Goal: Information Seeking & Learning: Learn about a topic

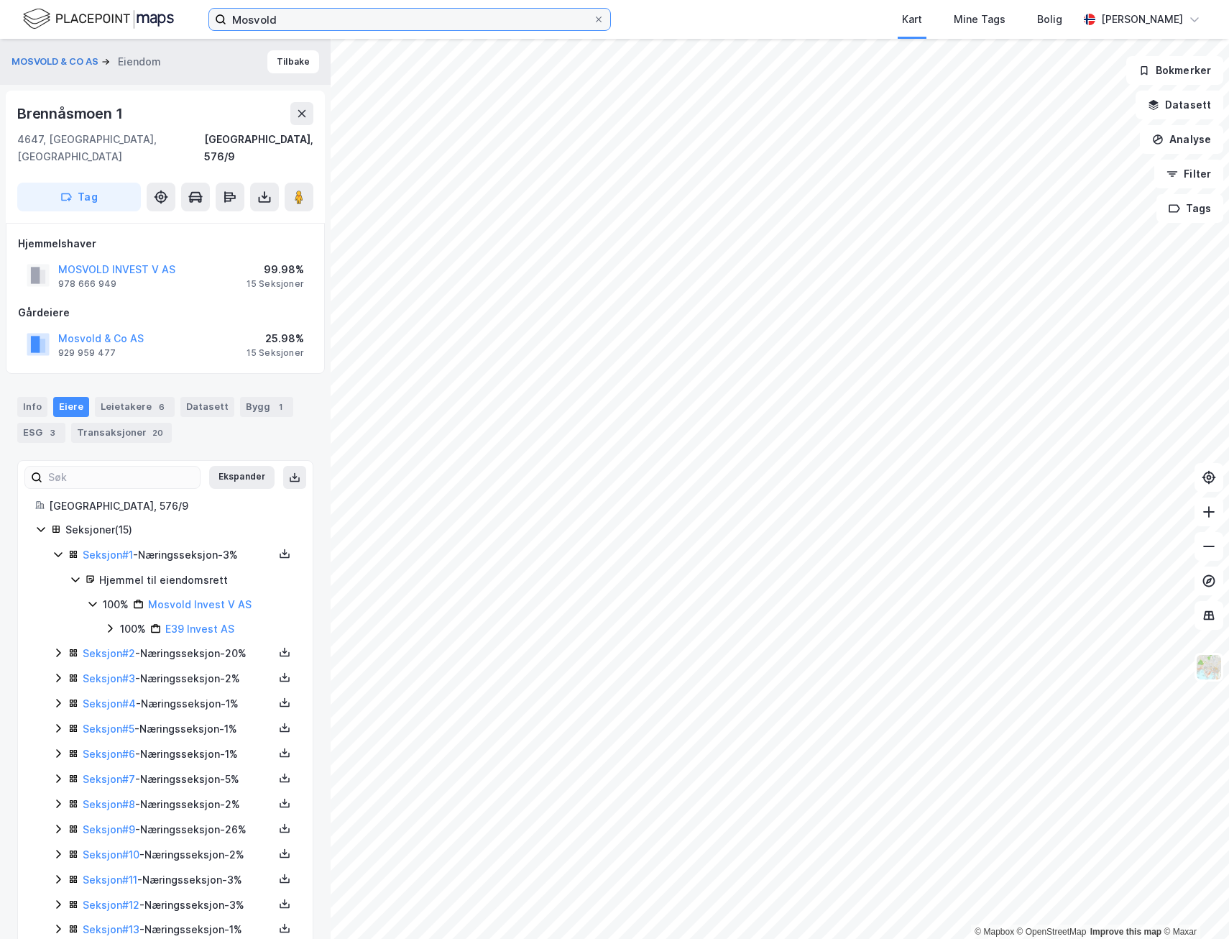
click at [380, 21] on input "Mosvold" at bounding box center [409, 20] width 367 height 22
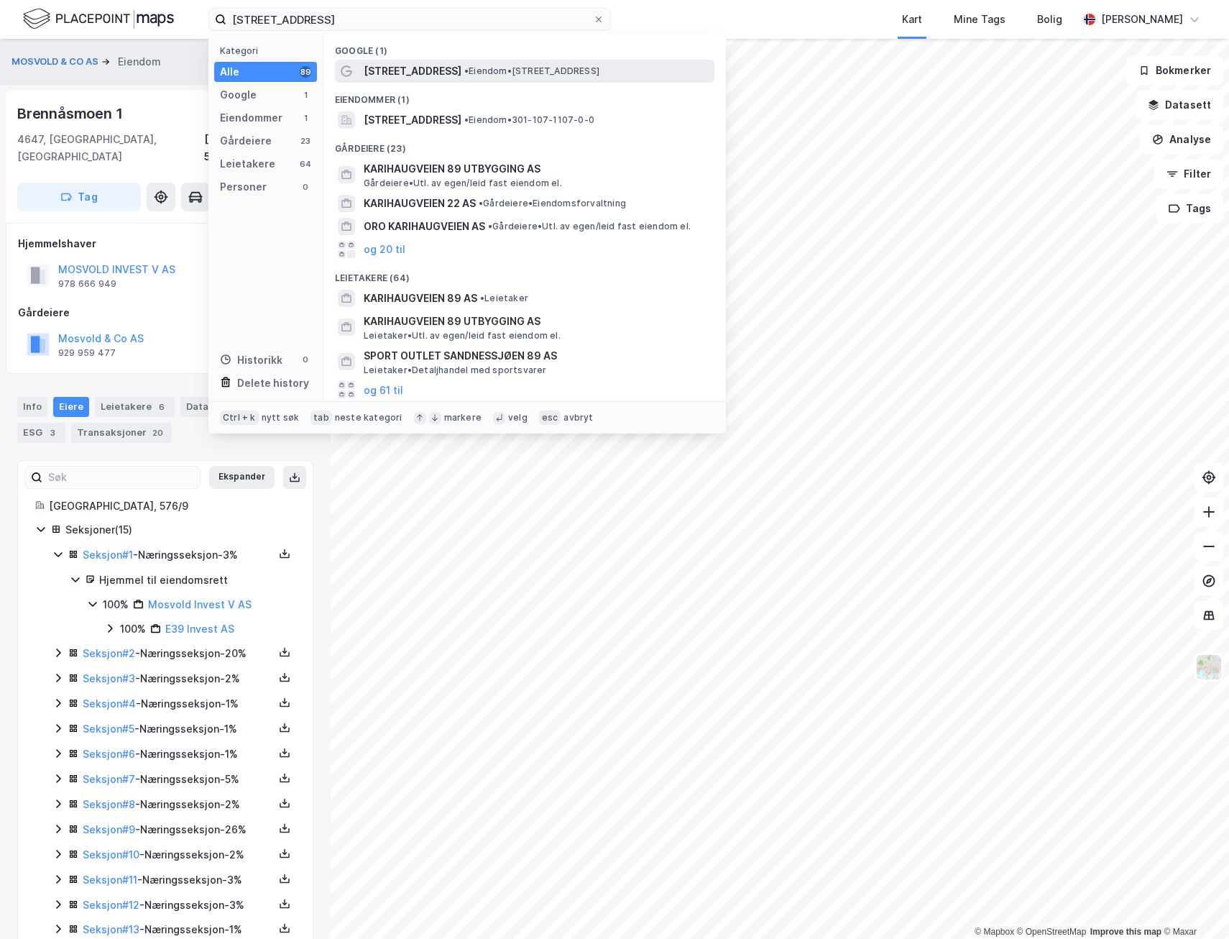
click at [423, 79] on span "[STREET_ADDRESS]" at bounding box center [413, 71] width 98 height 17
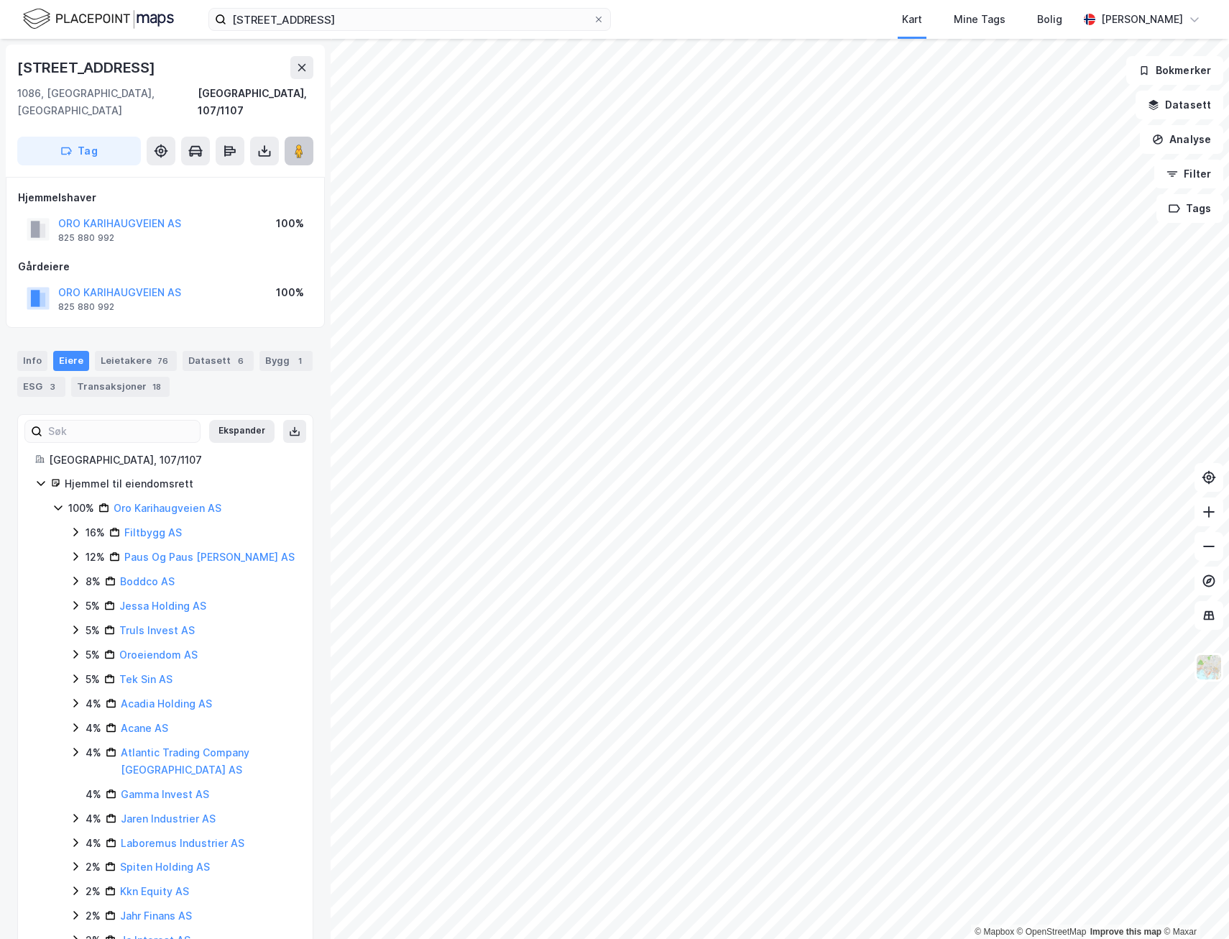
drag, startPoint x: 299, startPoint y: 134, endPoint x: 292, endPoint y: 137, distance: 7.7
click at [293, 144] on icon at bounding box center [299, 151] width 14 height 14
click at [294, 144] on icon at bounding box center [299, 151] width 14 height 14
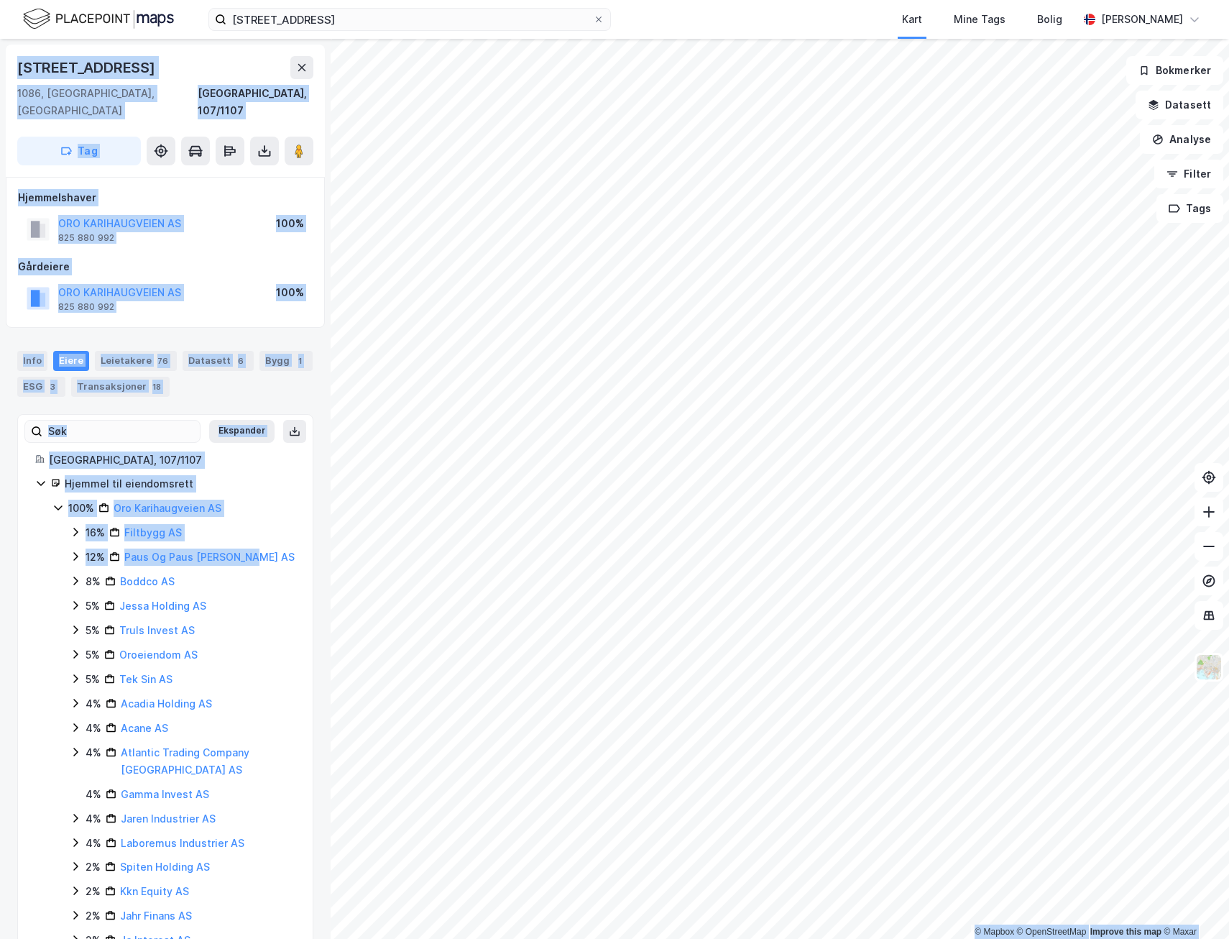
click at [450, 530] on div "© Mapbox © OpenStreetMap Improve this map © Maxar [STREET_ADDRESS], [GEOGRAPHIC…" at bounding box center [614, 489] width 1229 height 900
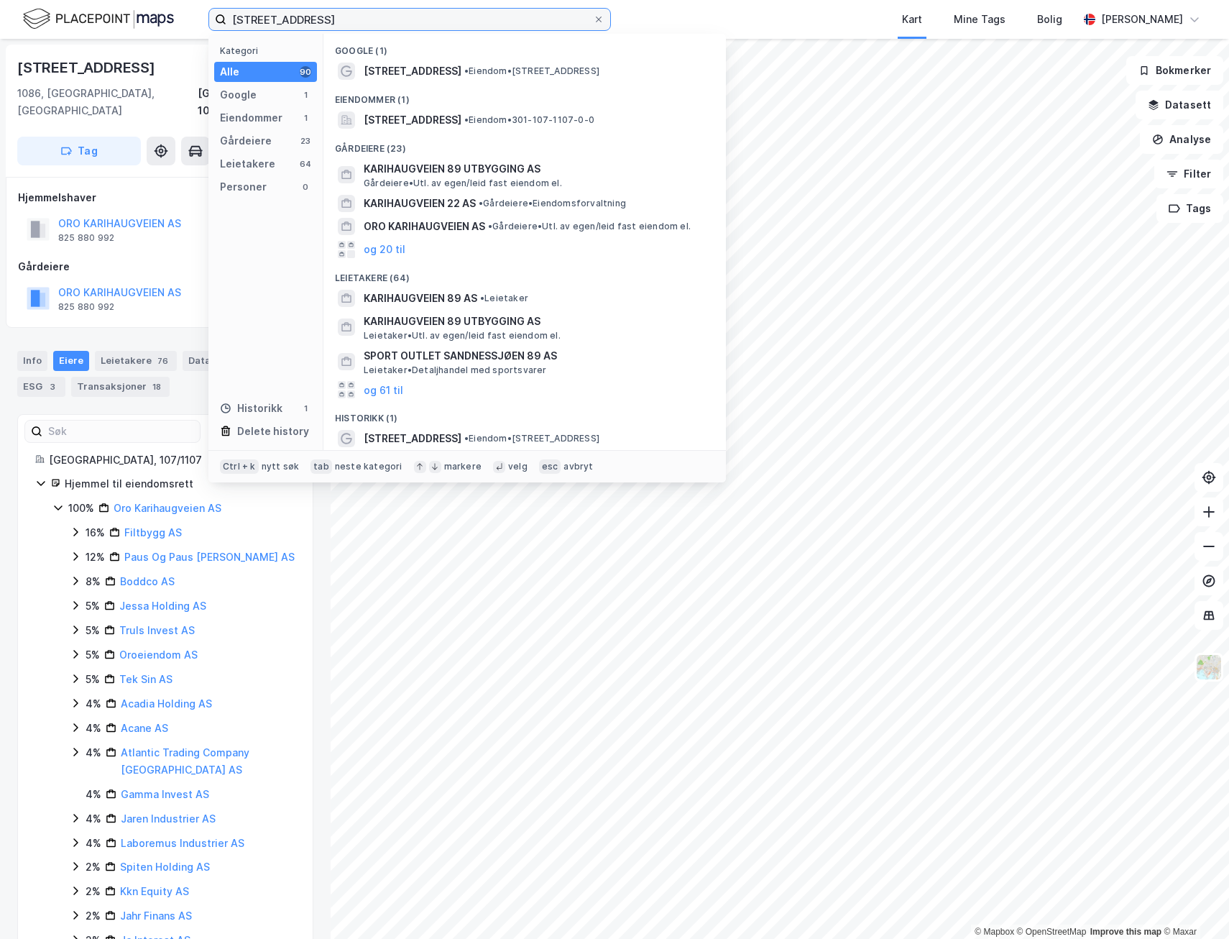
drag, startPoint x: 392, startPoint y: 16, endPoint x: -29, endPoint y: 86, distance: 427.7
click at [0, 86] on html "Karihaugveien 89 Kategori Alle 90 Google 1 Eiendommer 1 Gårdeiere 23 Leietakere…" at bounding box center [614, 469] width 1229 height 939
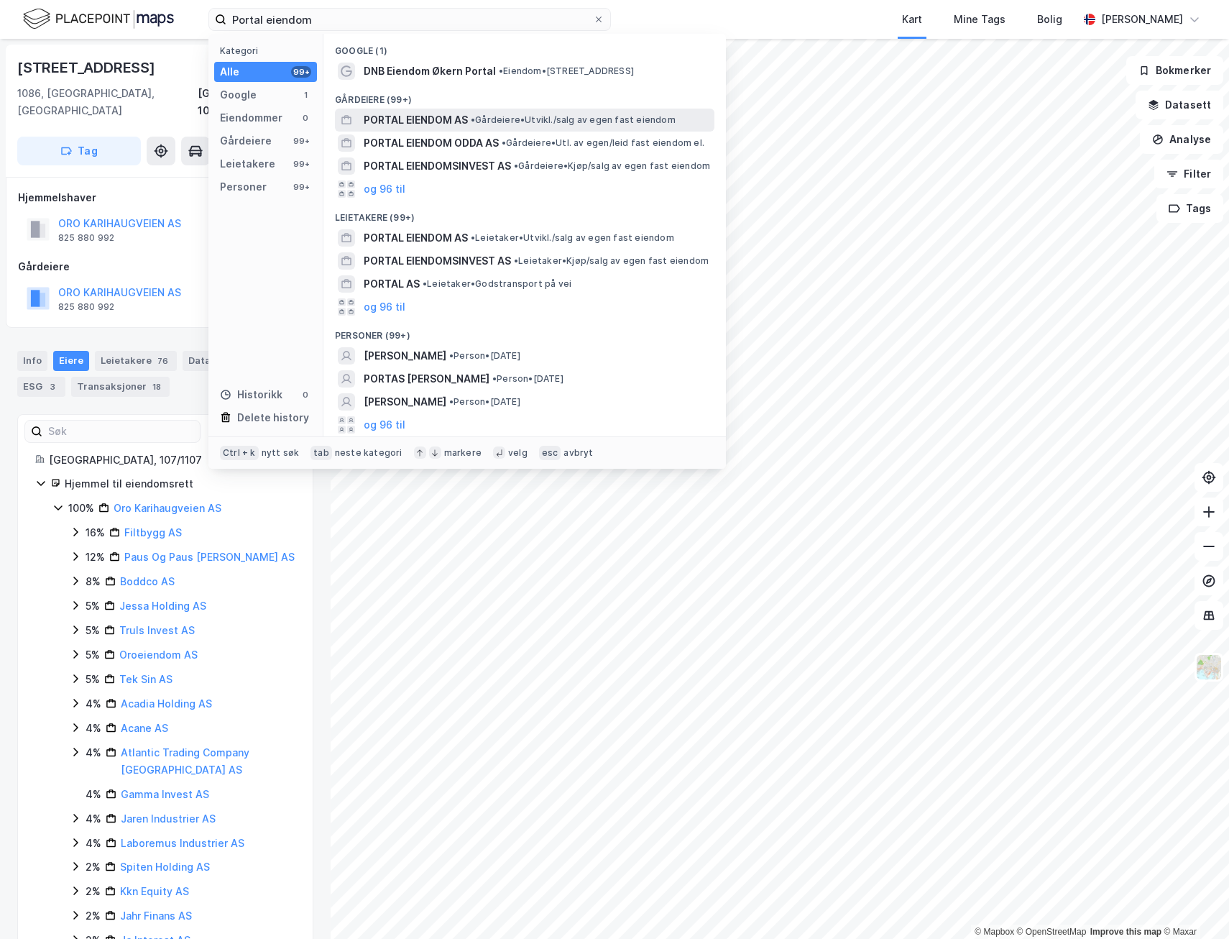
click at [396, 118] on span "PORTAL EIENDOM AS" at bounding box center [416, 119] width 104 height 17
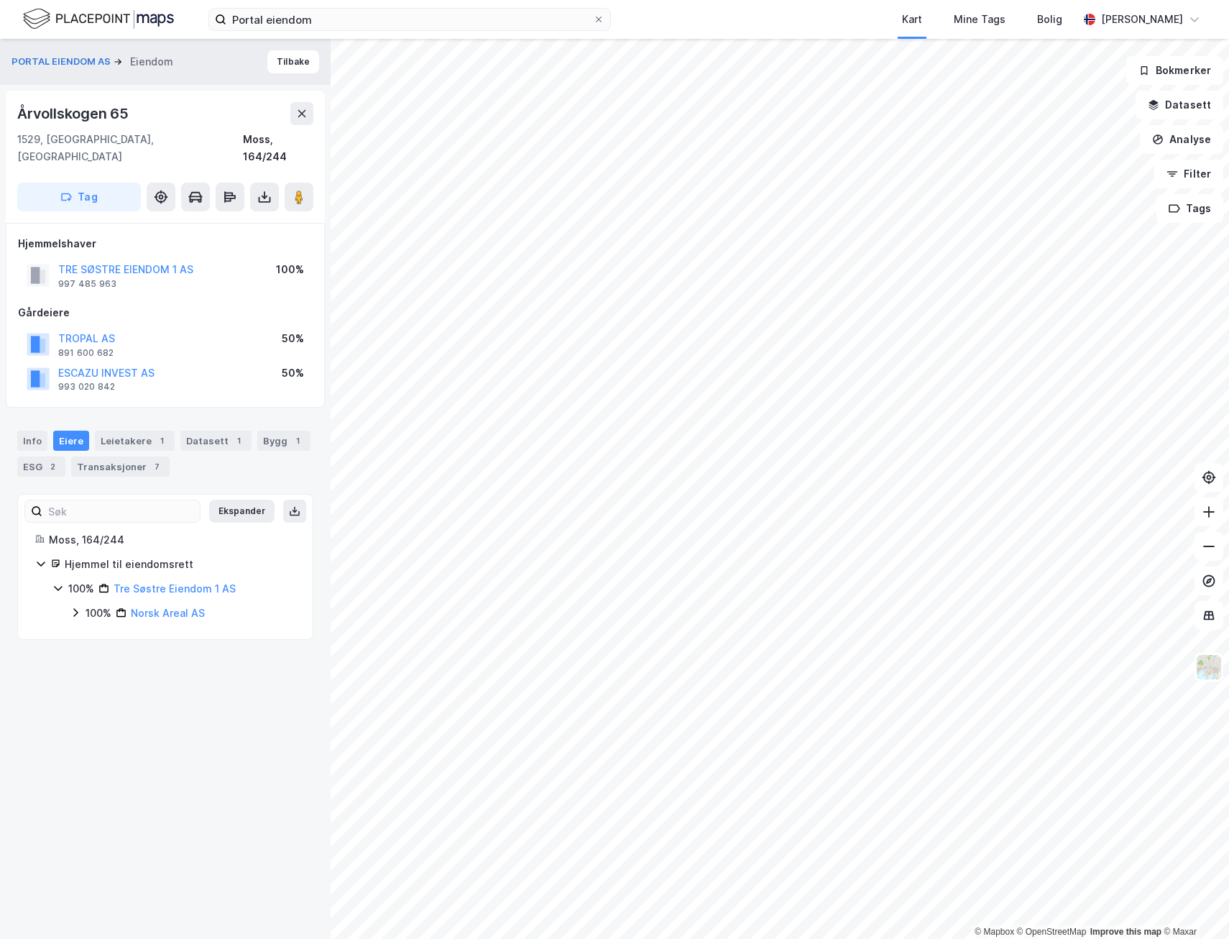
click at [74, 608] on icon at bounding box center [75, 612] width 4 height 9
click at [63, 431] on div "Eiere" at bounding box center [71, 441] width 36 height 20
click at [78, 607] on icon at bounding box center [75, 612] width 11 height 11
click at [73, 607] on icon at bounding box center [75, 612] width 11 height 11
click at [97, 631] on icon at bounding box center [92, 636] width 11 height 11
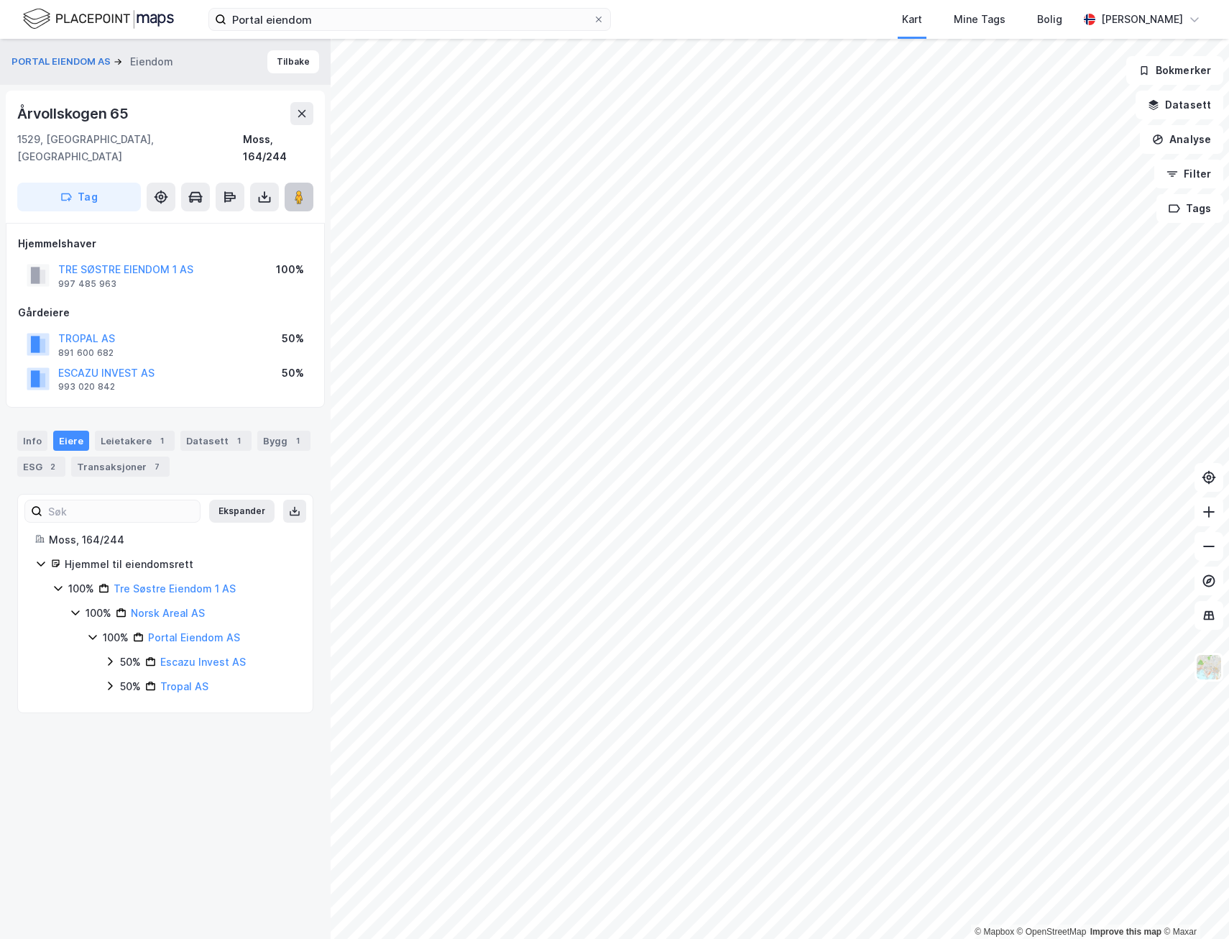
click at [310, 183] on button at bounding box center [299, 197] width 29 height 29
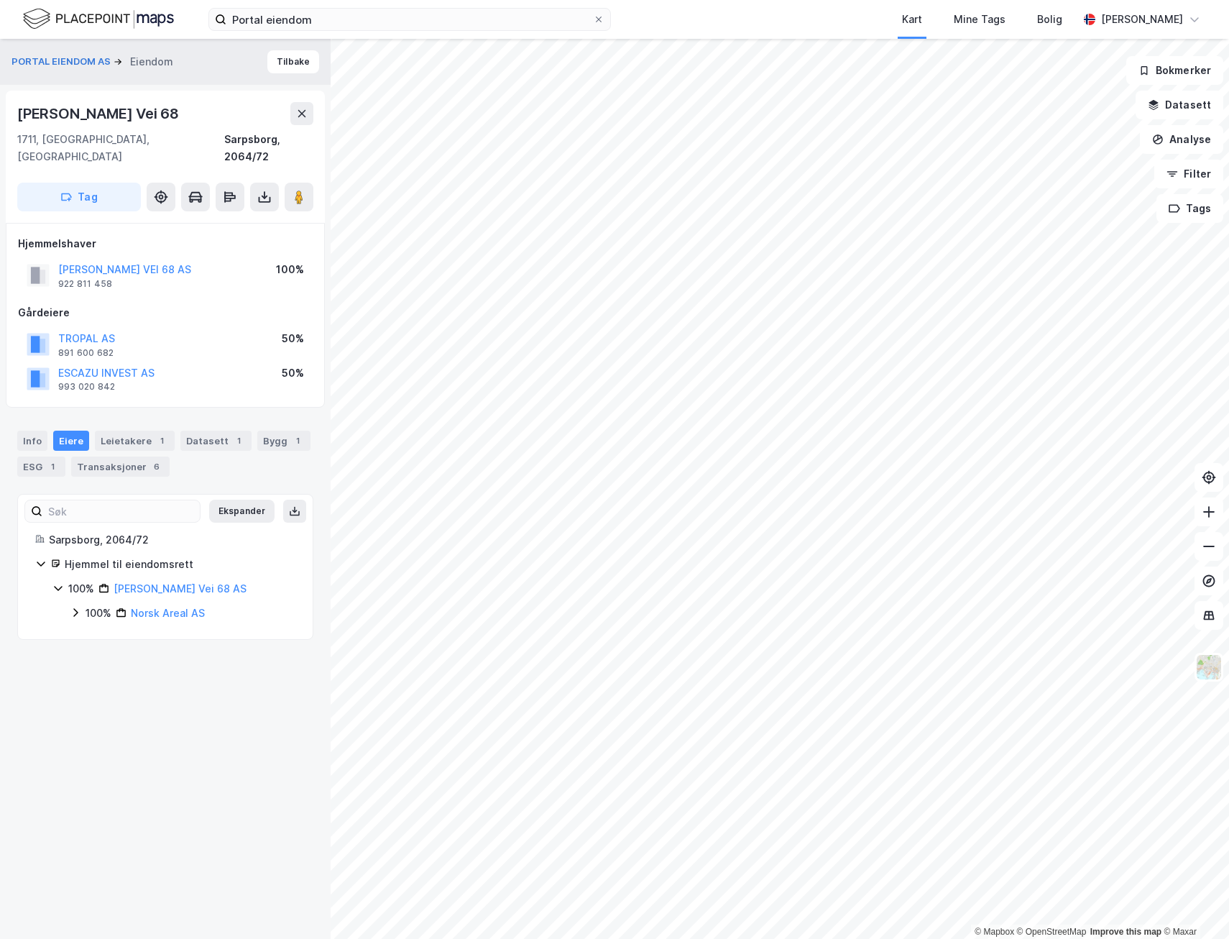
click at [78, 607] on icon at bounding box center [75, 612] width 11 height 11
click at [84, 620] on div "100% Norsk Areal AS 100% Portal Eiendom AS" at bounding box center [183, 625] width 226 height 42
click at [92, 631] on icon at bounding box center [92, 636] width 11 height 11
click at [299, 190] on image at bounding box center [299, 197] width 9 height 14
click at [640, 495] on div "© Mapbox © OpenStreetMap Improve this map © Maxar PORTAL EIENDOM AS [PERSON_NAM…" at bounding box center [614, 489] width 1229 height 900
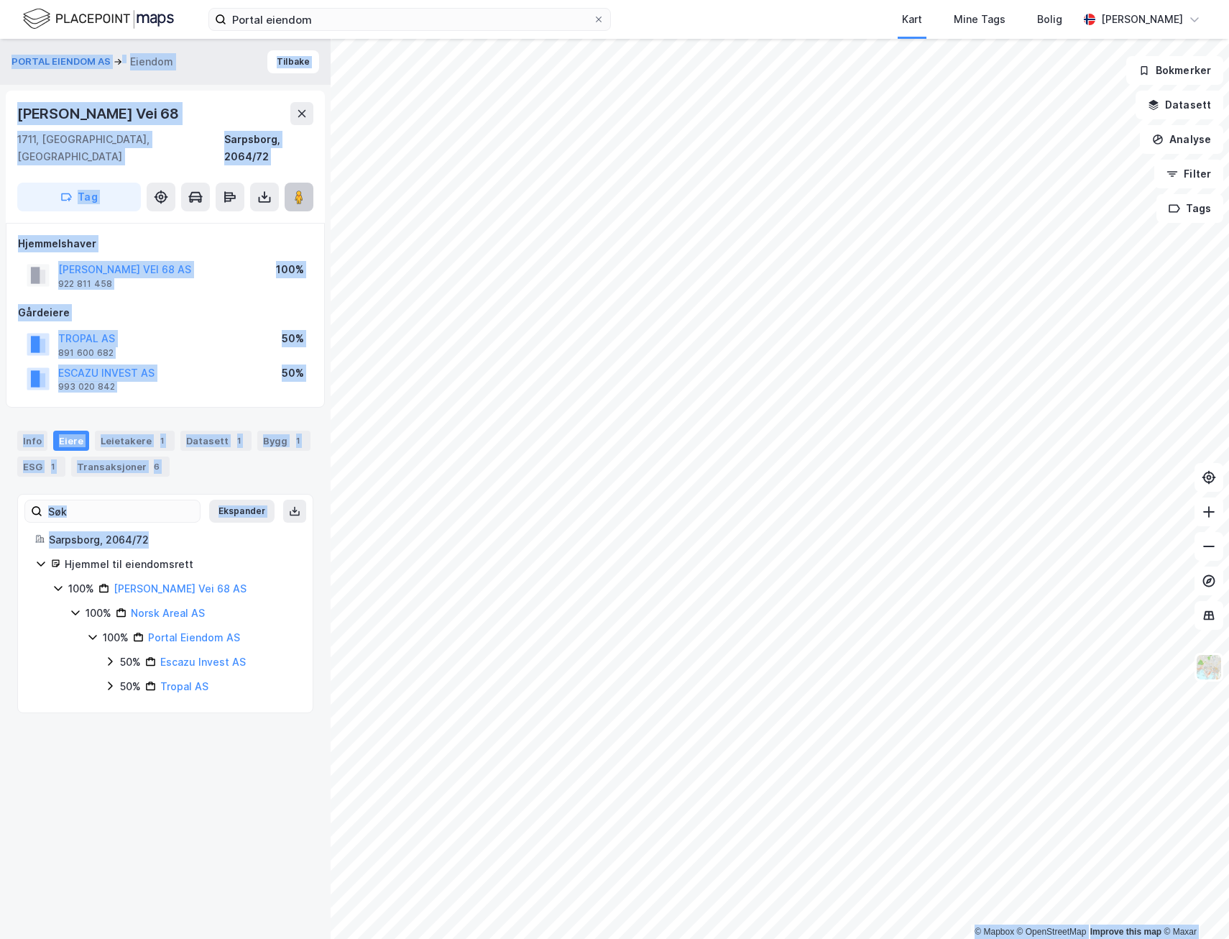
click at [306, 186] on button at bounding box center [299, 197] width 29 height 29
click at [195, 448] on div "Info [PERSON_NAME] 1 Datasett 1 Bygg 1 ESG 1 Transaksjoner 6" at bounding box center [165, 454] width 296 height 46
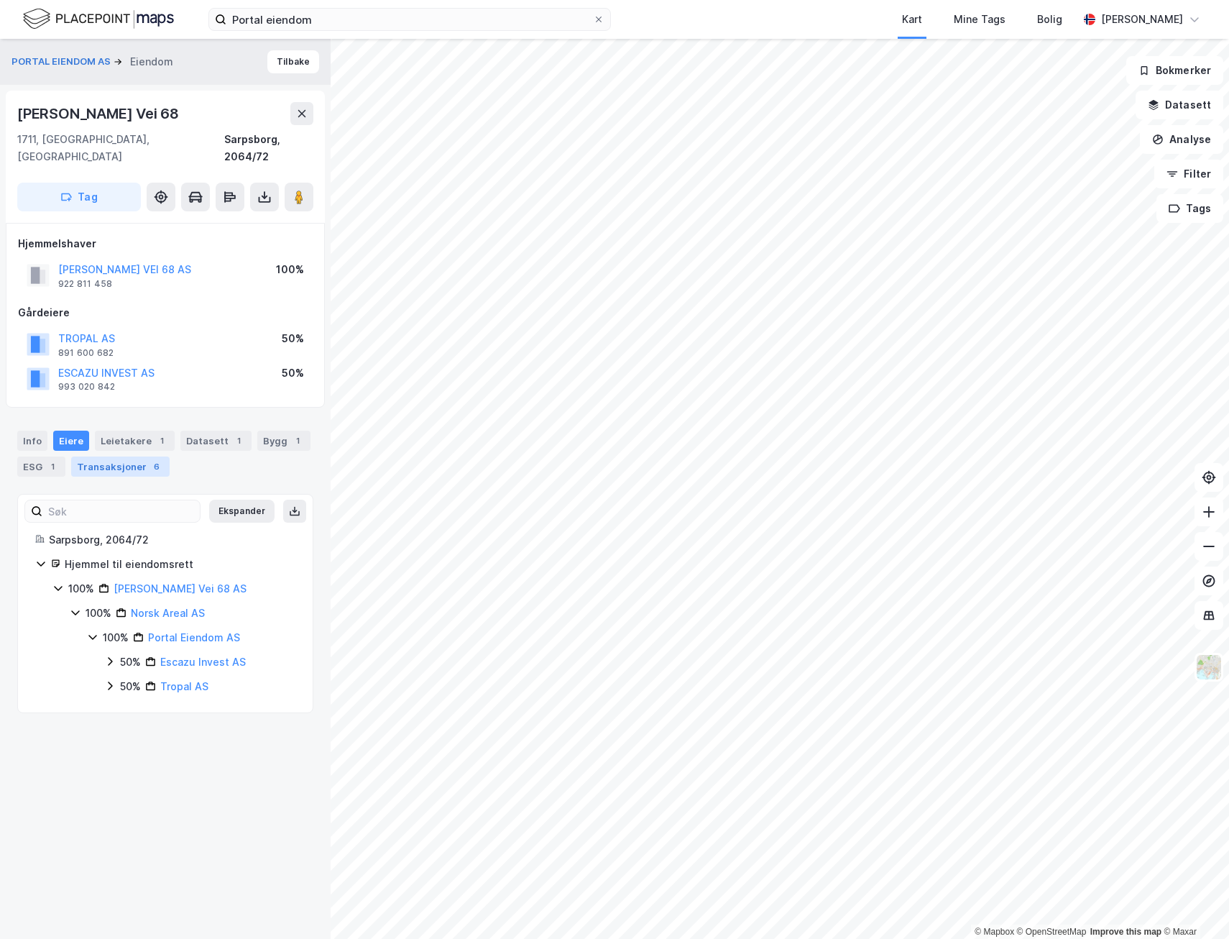
click at [116, 456] on div "Transaksjoner 6" at bounding box center [120, 466] width 98 height 20
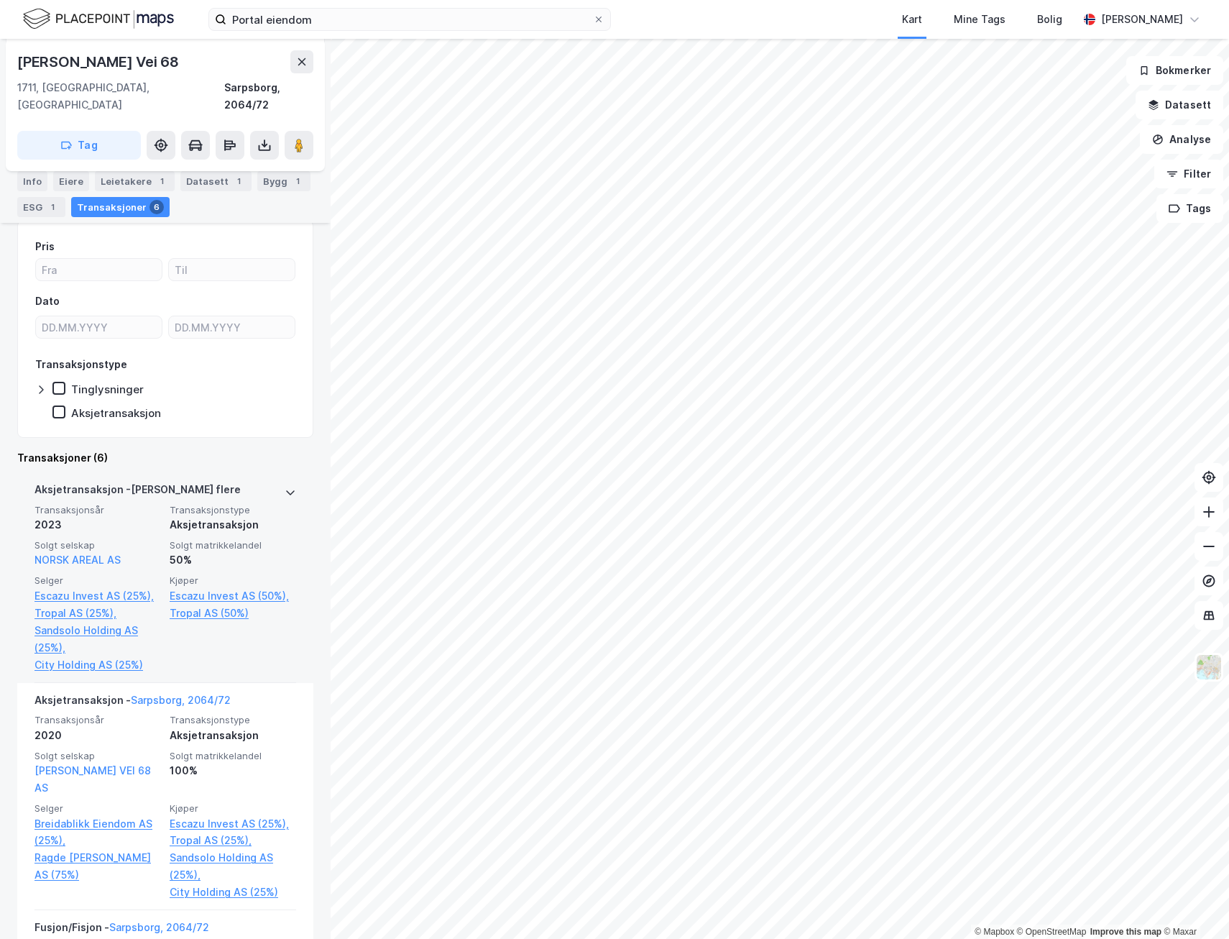
scroll to position [287, 0]
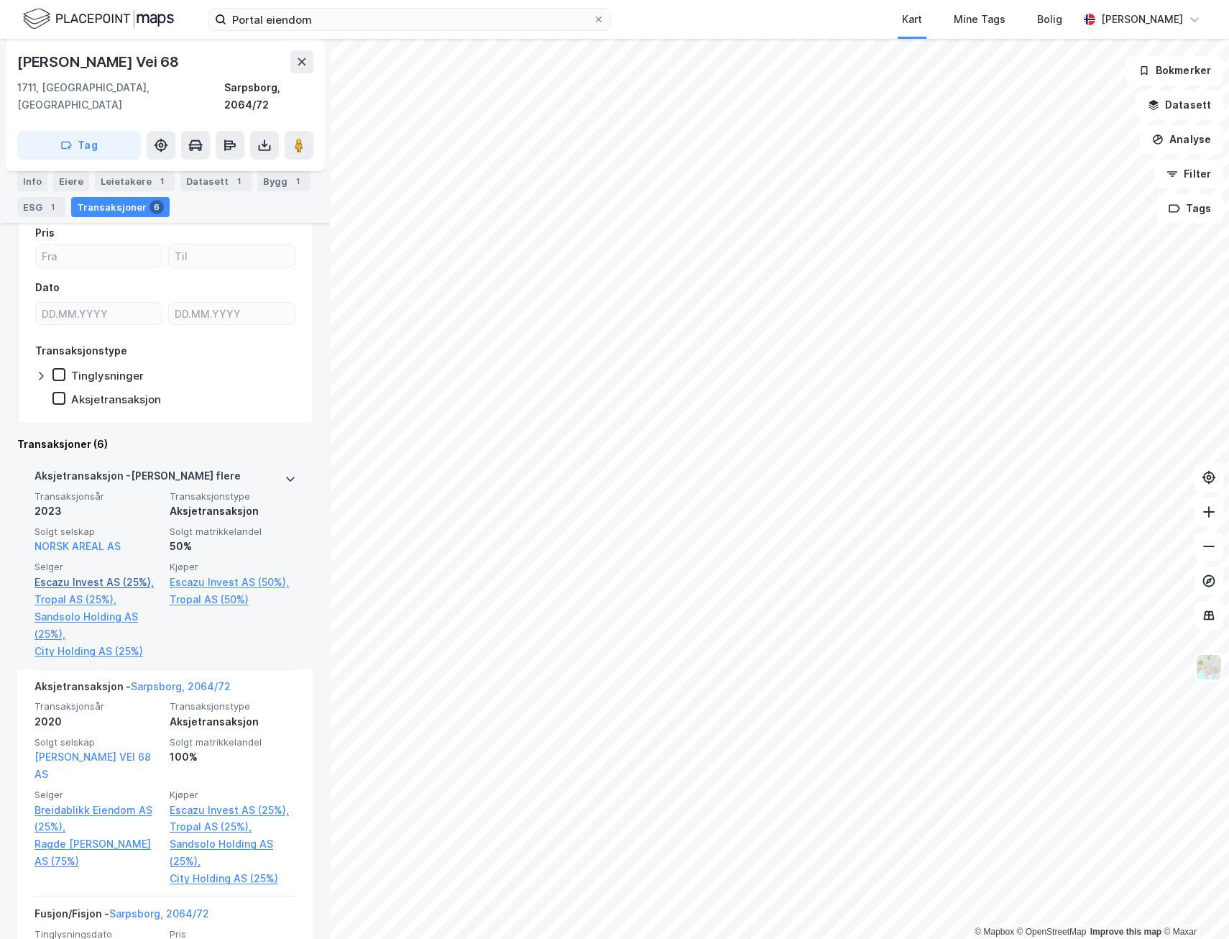
click at [96, 574] on link "Escazu Invest AS (25%)," at bounding box center [97, 582] width 126 height 17
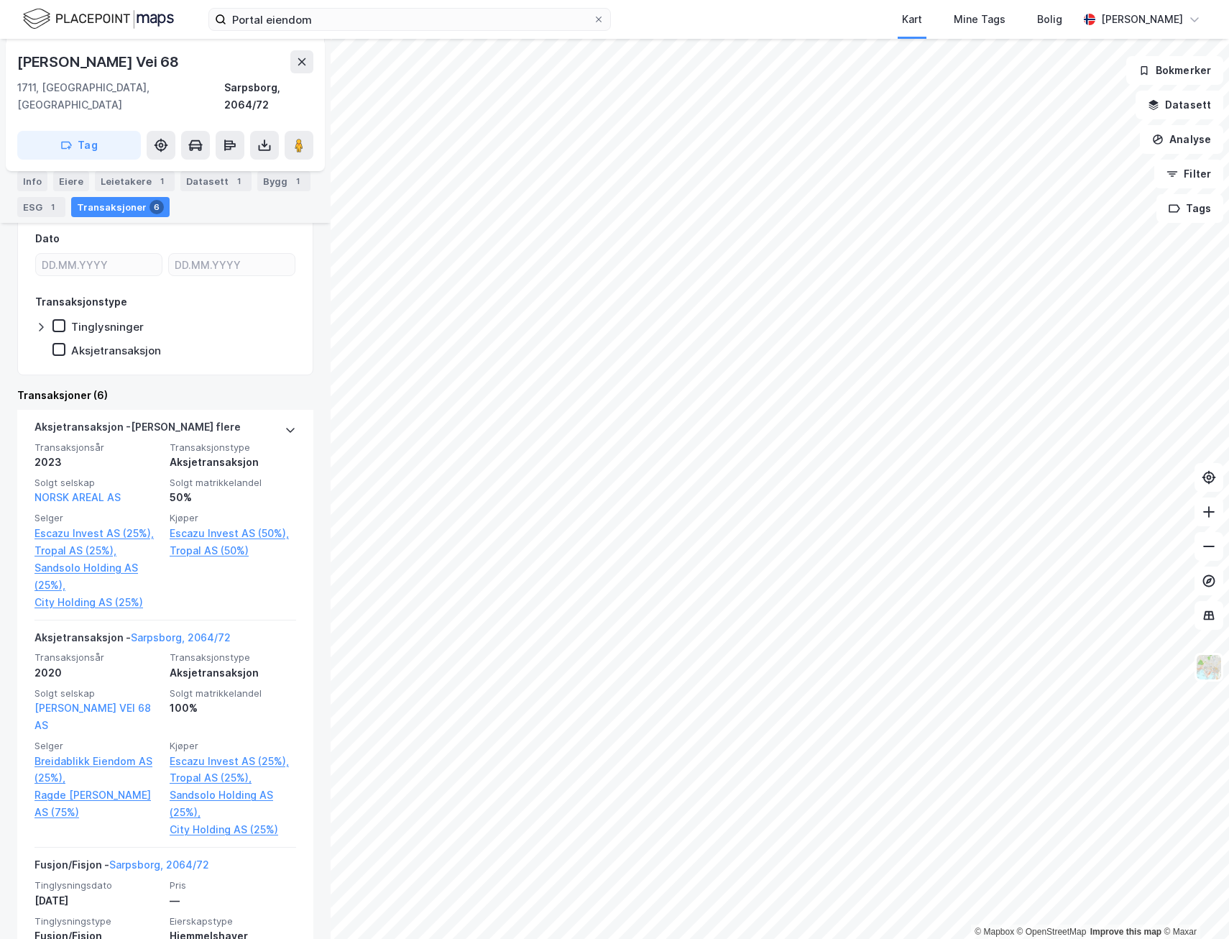
scroll to position [359, 0]
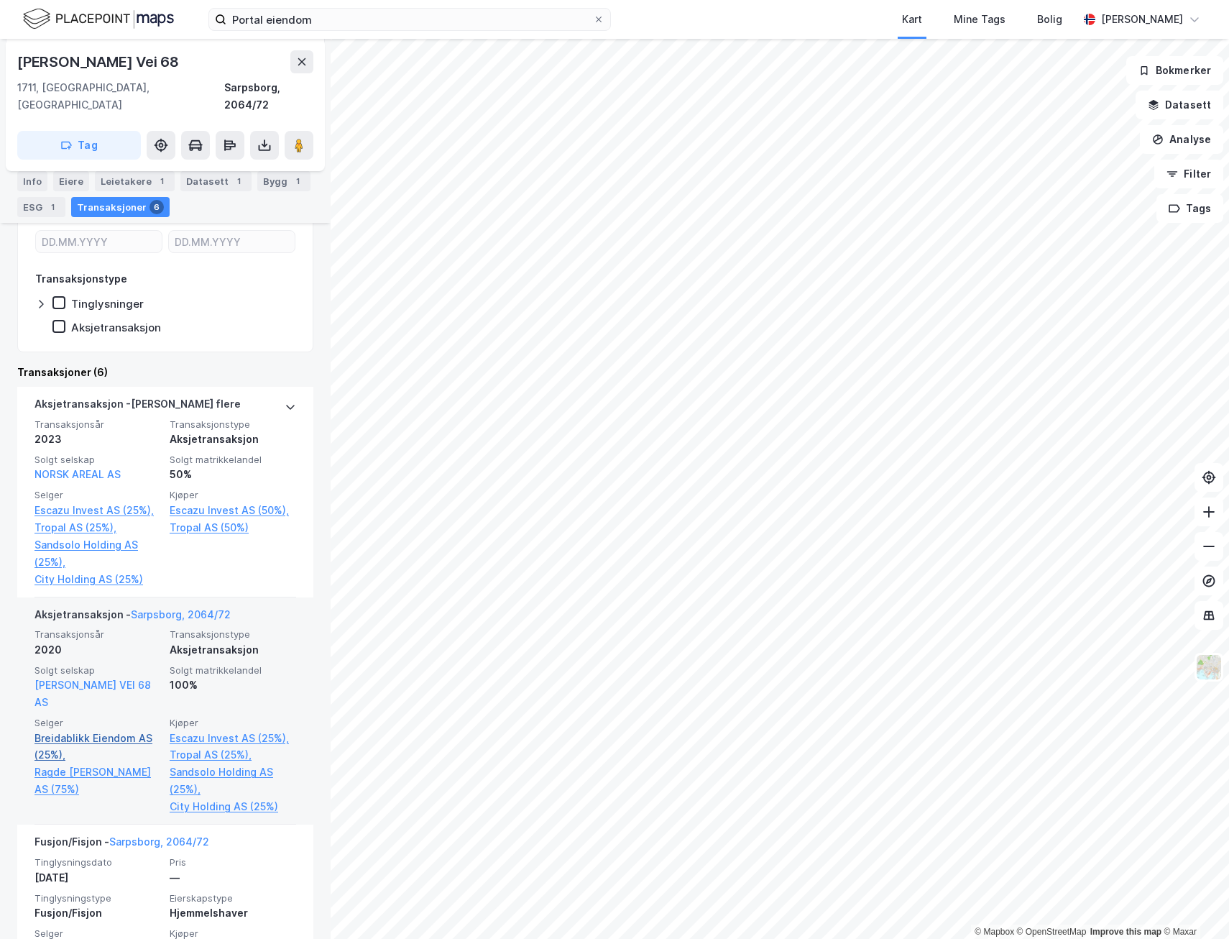
click at [87, 729] on link "Breidablikk Eiendom AS (25%)," at bounding box center [97, 746] width 126 height 34
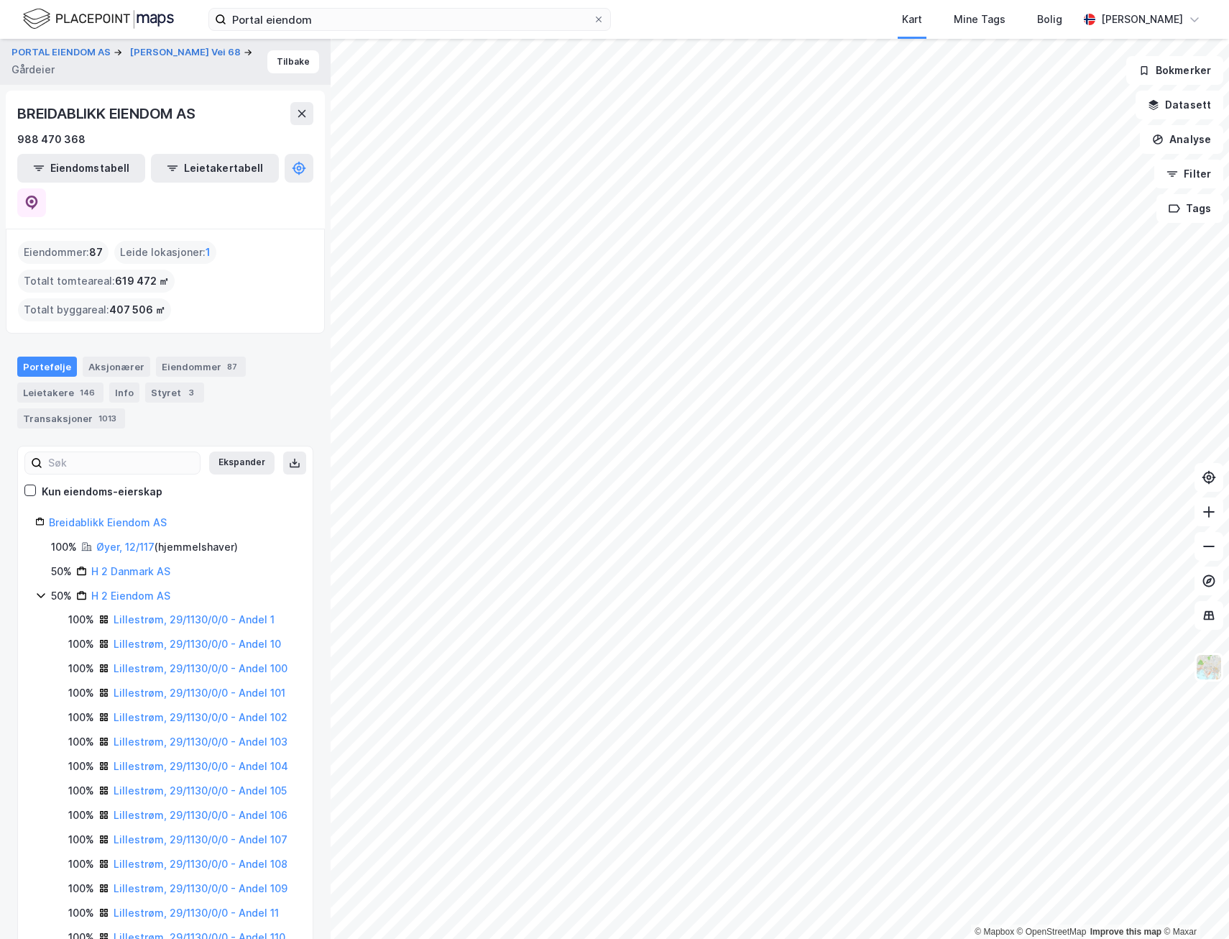
click at [40, 589] on icon at bounding box center [40, 594] width 11 height 11
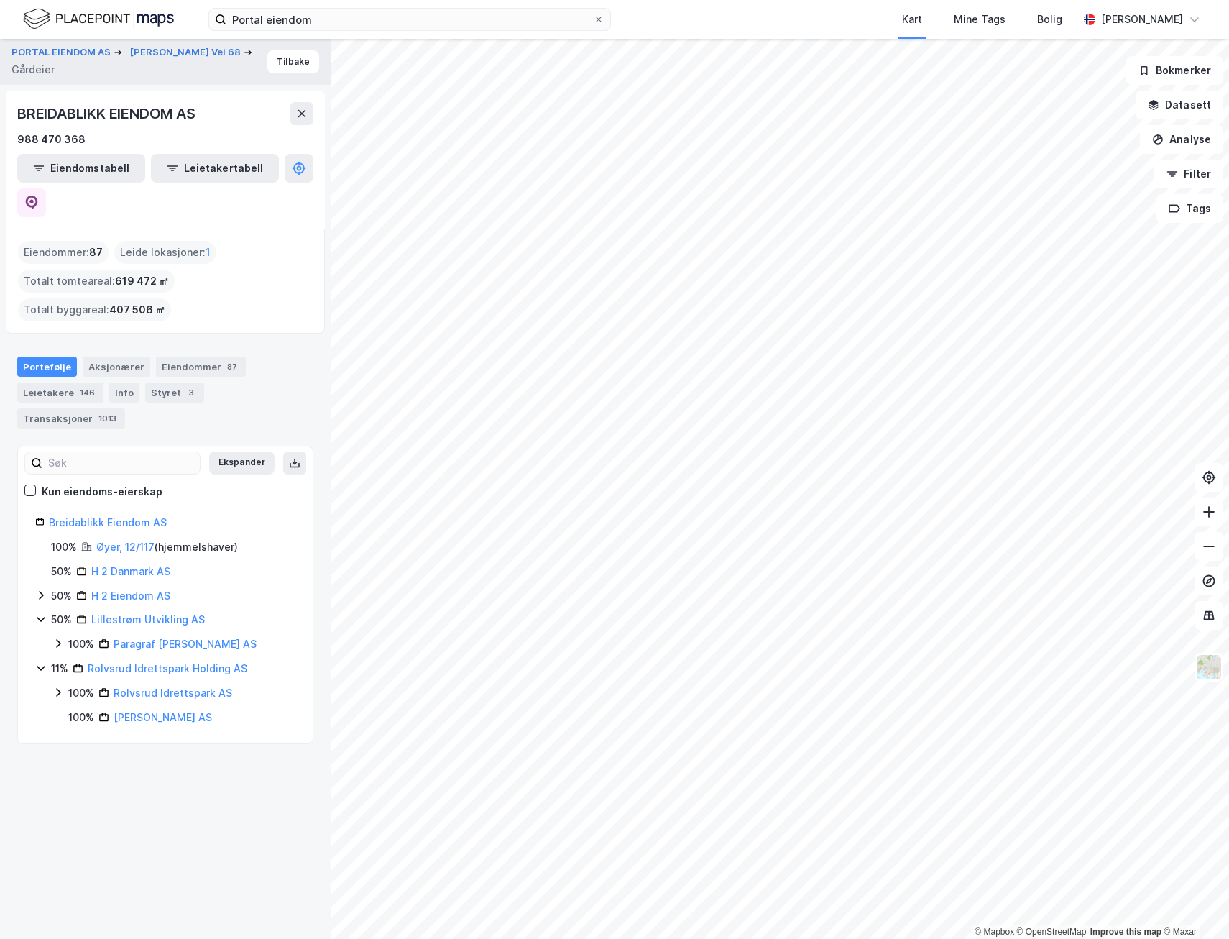
click at [40, 589] on icon at bounding box center [40, 594] width 11 height 11
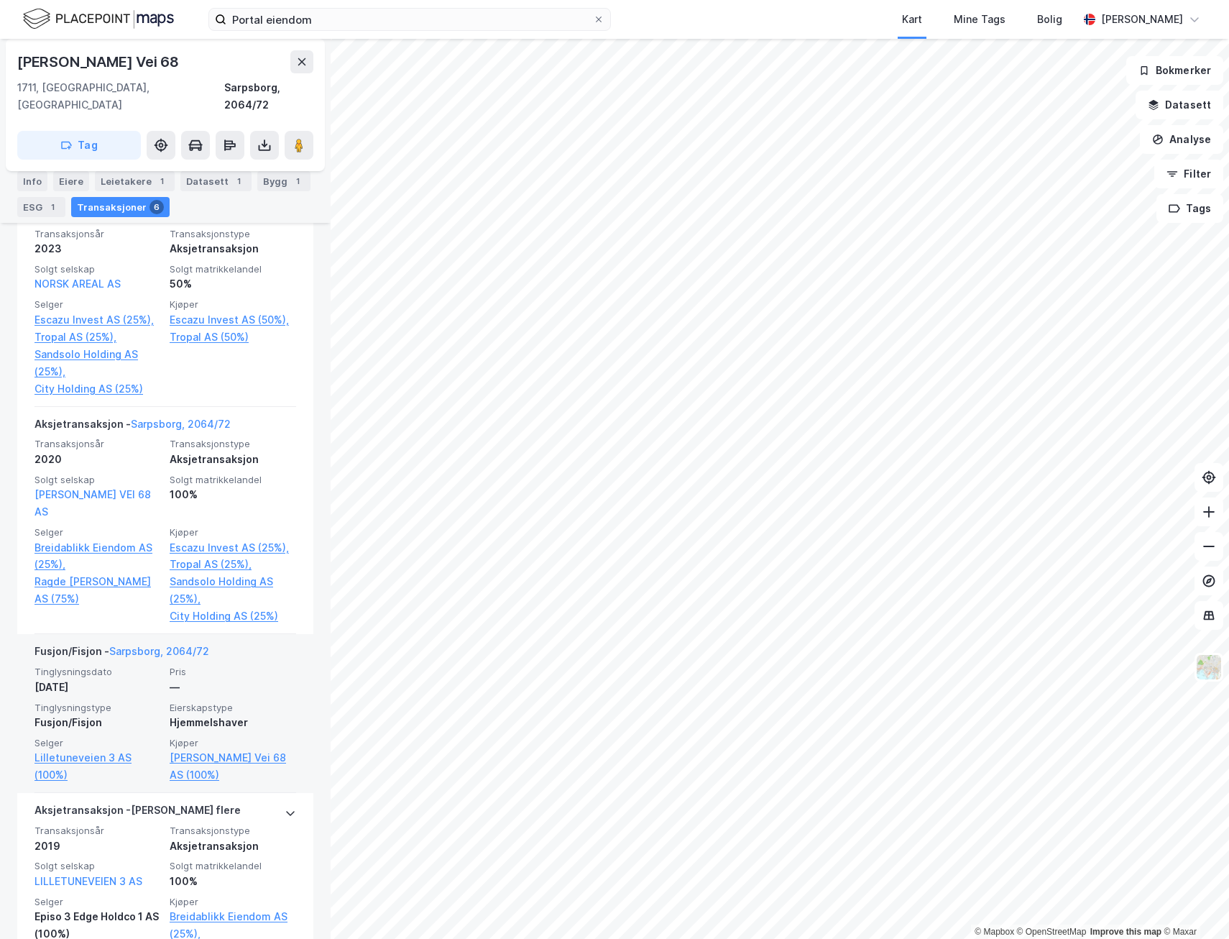
scroll to position [575, 0]
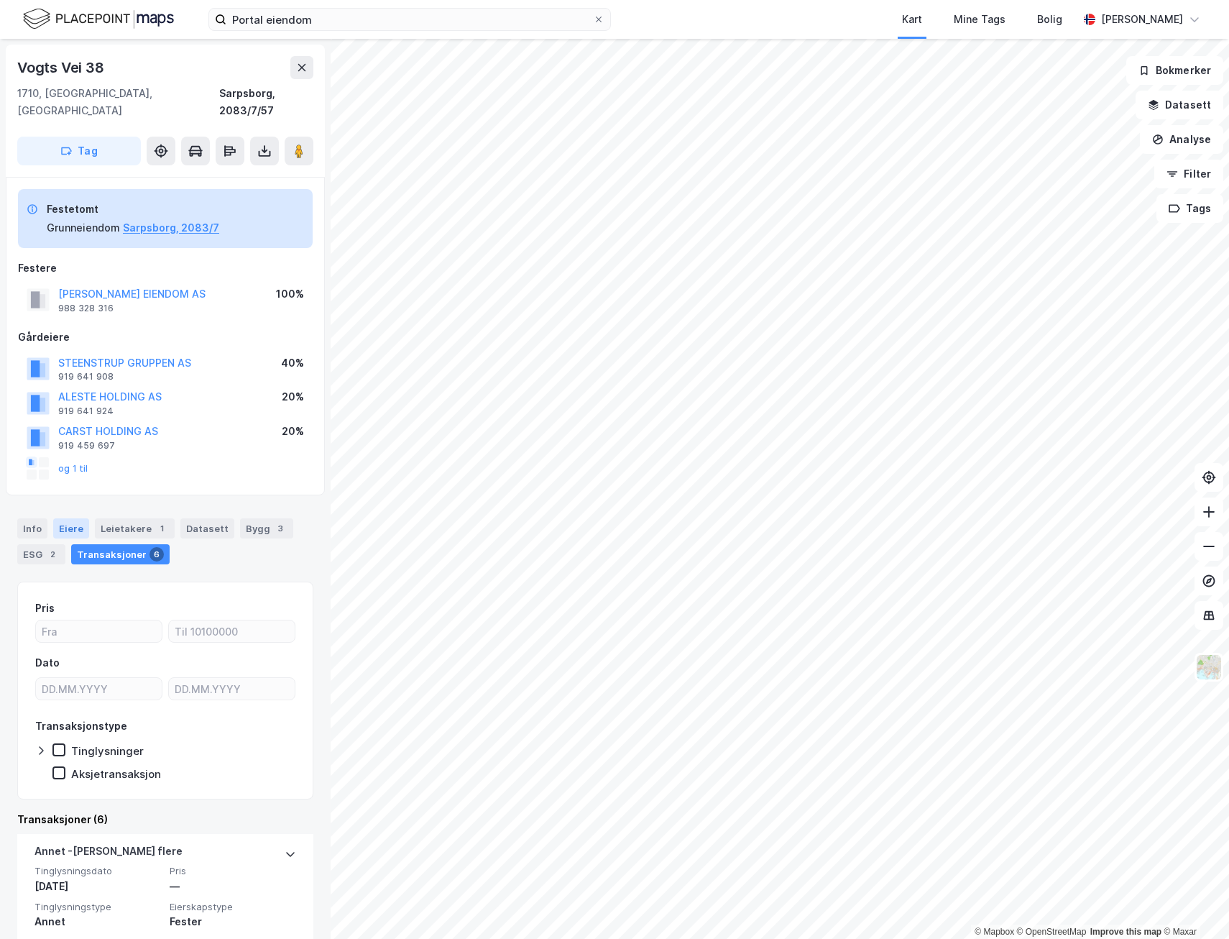
click at [71, 518] on div "Eiere" at bounding box center [71, 528] width 36 height 20
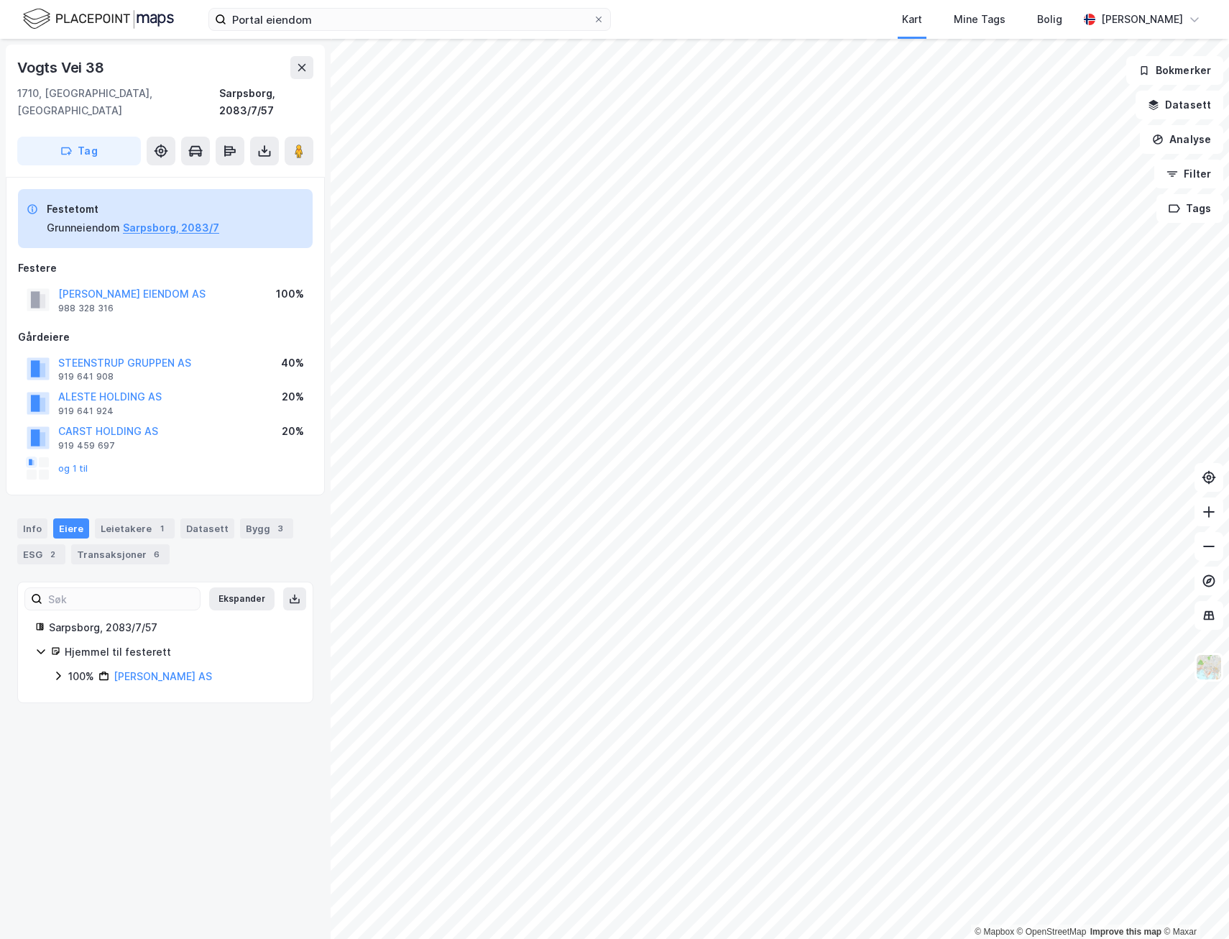
click at [58, 670] on icon at bounding box center [57, 675] width 11 height 11
click at [79, 694] on icon at bounding box center [75, 699] width 11 height 11
click at [93, 720] on icon at bounding box center [93, 724] width 4 height 9
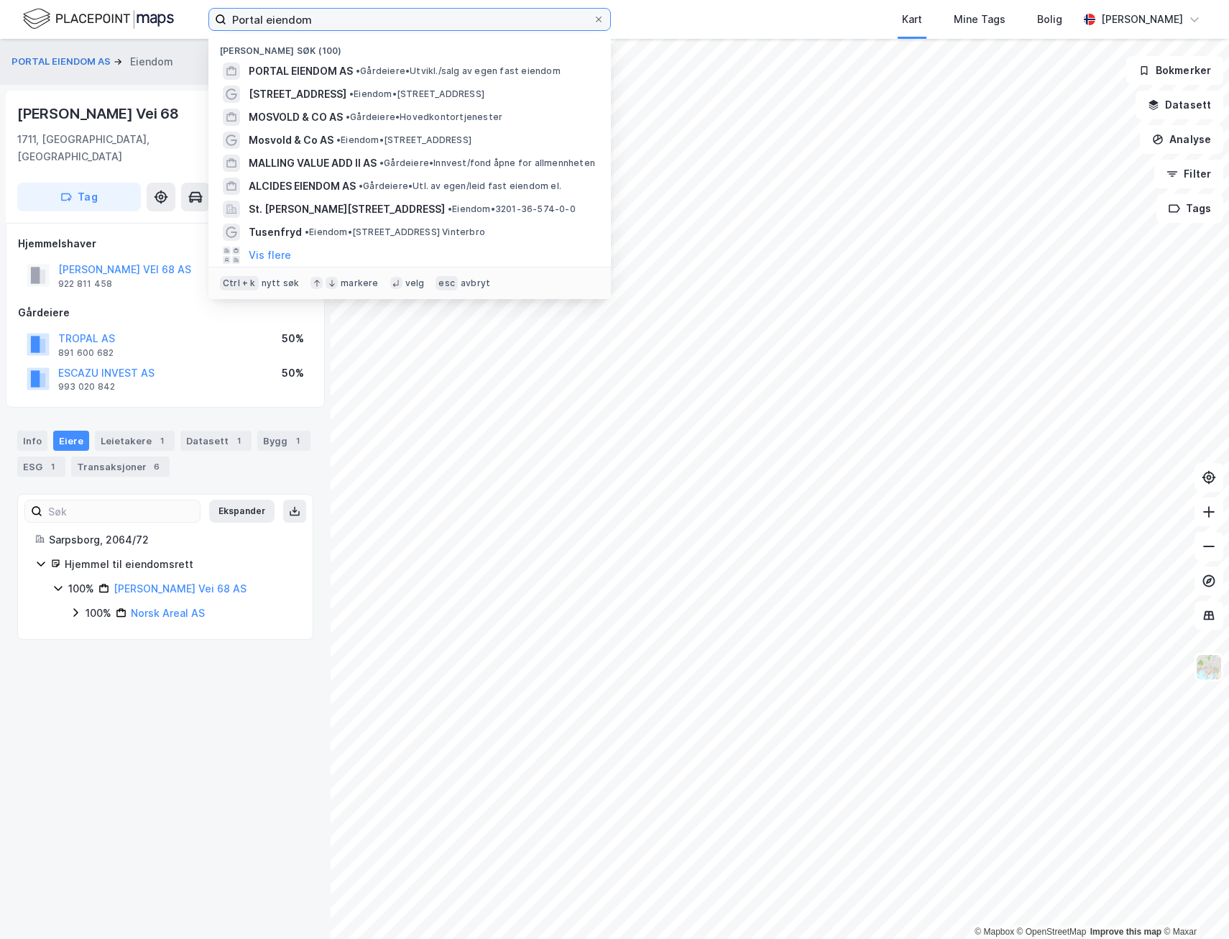
drag, startPoint x: 323, startPoint y: 20, endPoint x: 203, endPoint y: 26, distance: 120.9
click at [203, 26] on div "Portal eiendom Nylige søk (100) PORTAL EIENDOM AS • Gårdeiere • [GEOGRAPHIC_DAT…" at bounding box center [614, 19] width 1229 height 39
type input "[GEOGRAPHIC_DATA]"
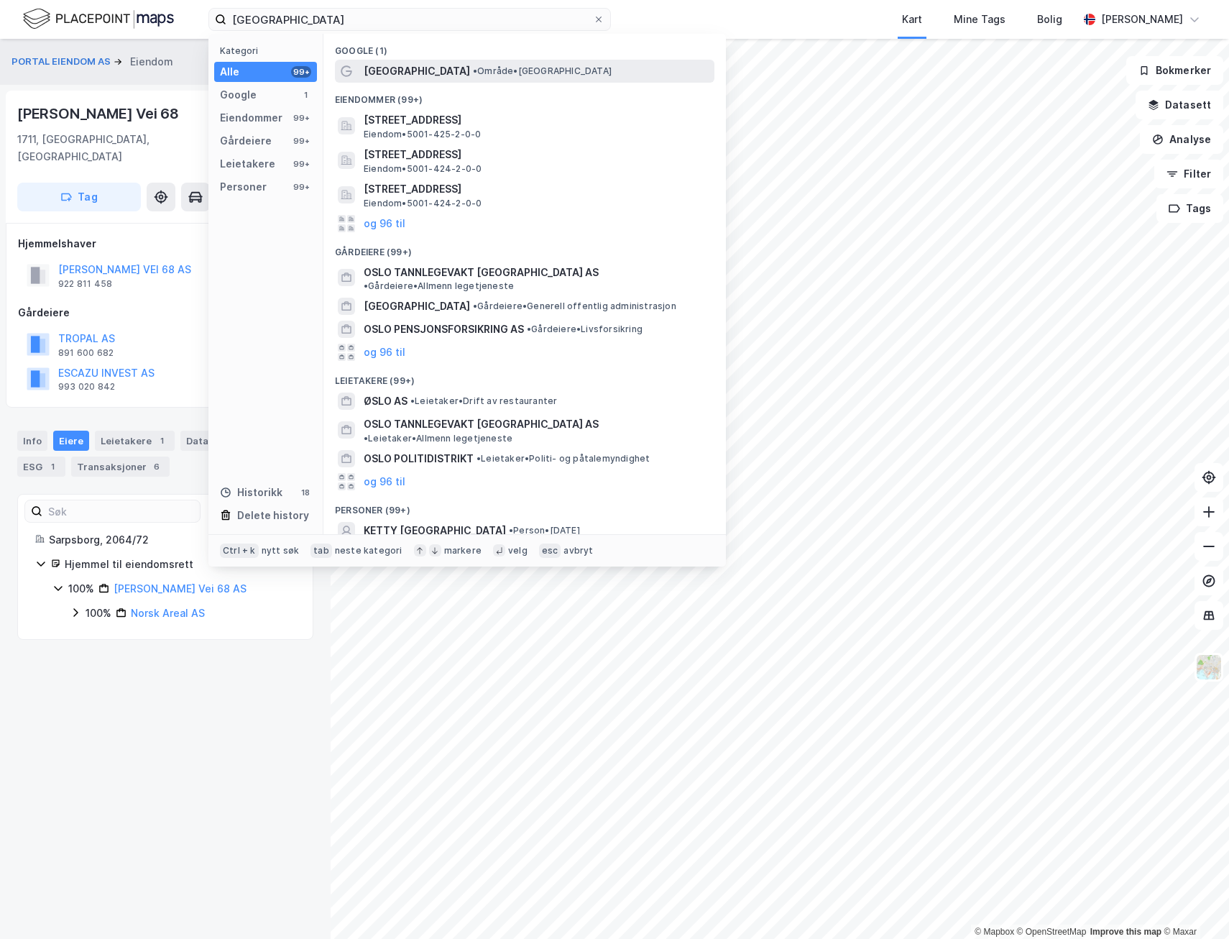
click at [462, 73] on div "[GEOGRAPHIC_DATA] • Område • [GEOGRAPHIC_DATA]" at bounding box center [538, 71] width 348 height 17
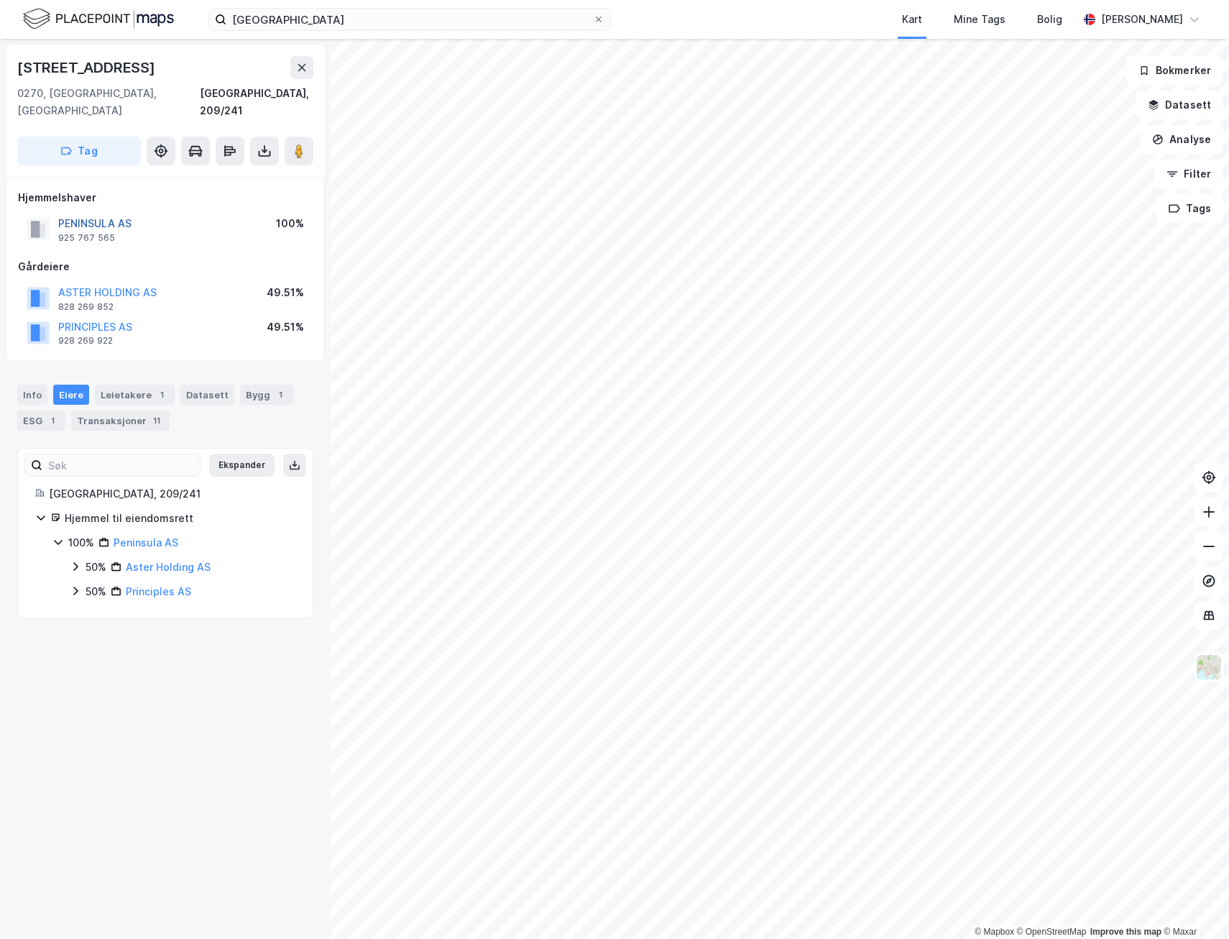
click at [0, 0] on button "PENINSULA AS" at bounding box center [0, 0] width 0 height 0
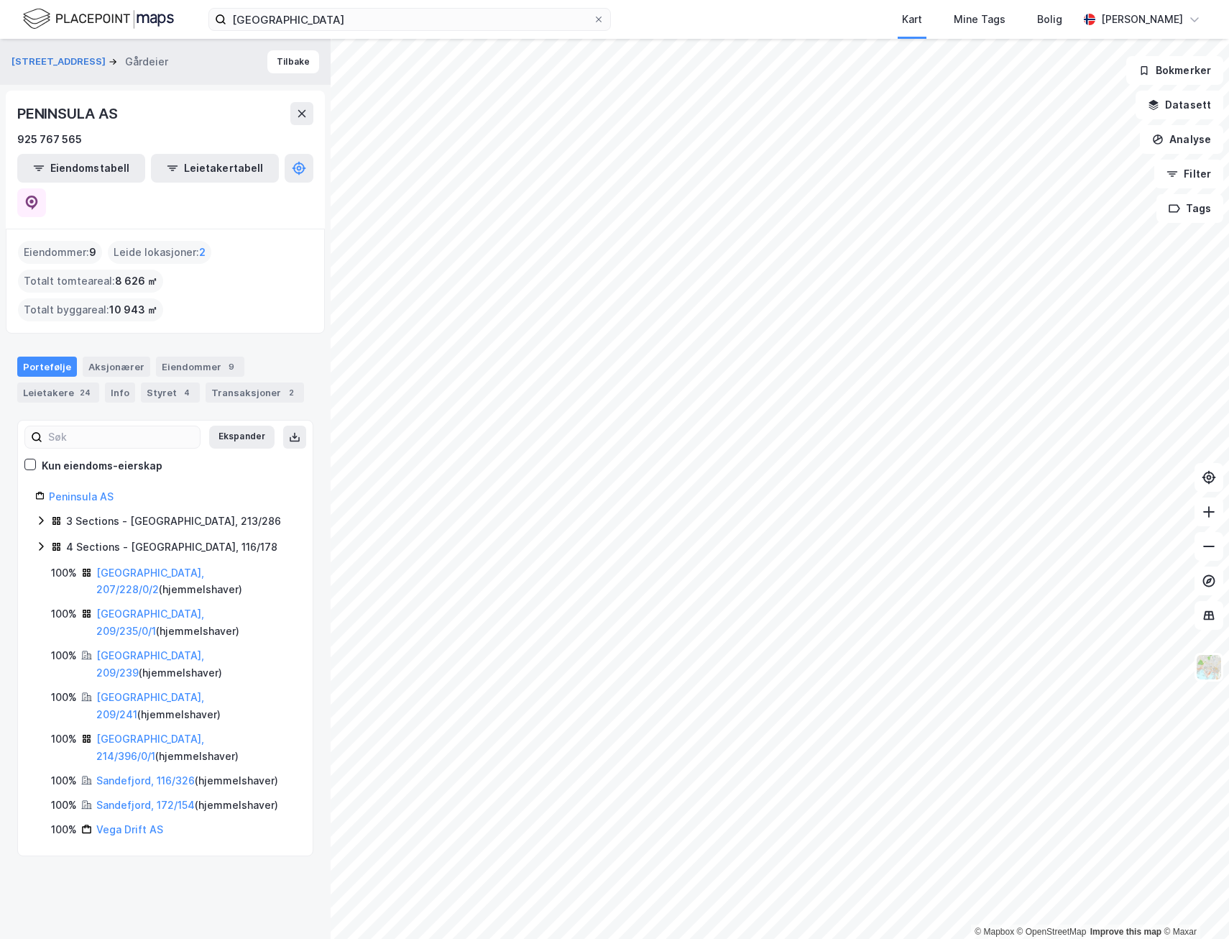
click at [40, 515] on icon at bounding box center [40, 520] width 11 height 11
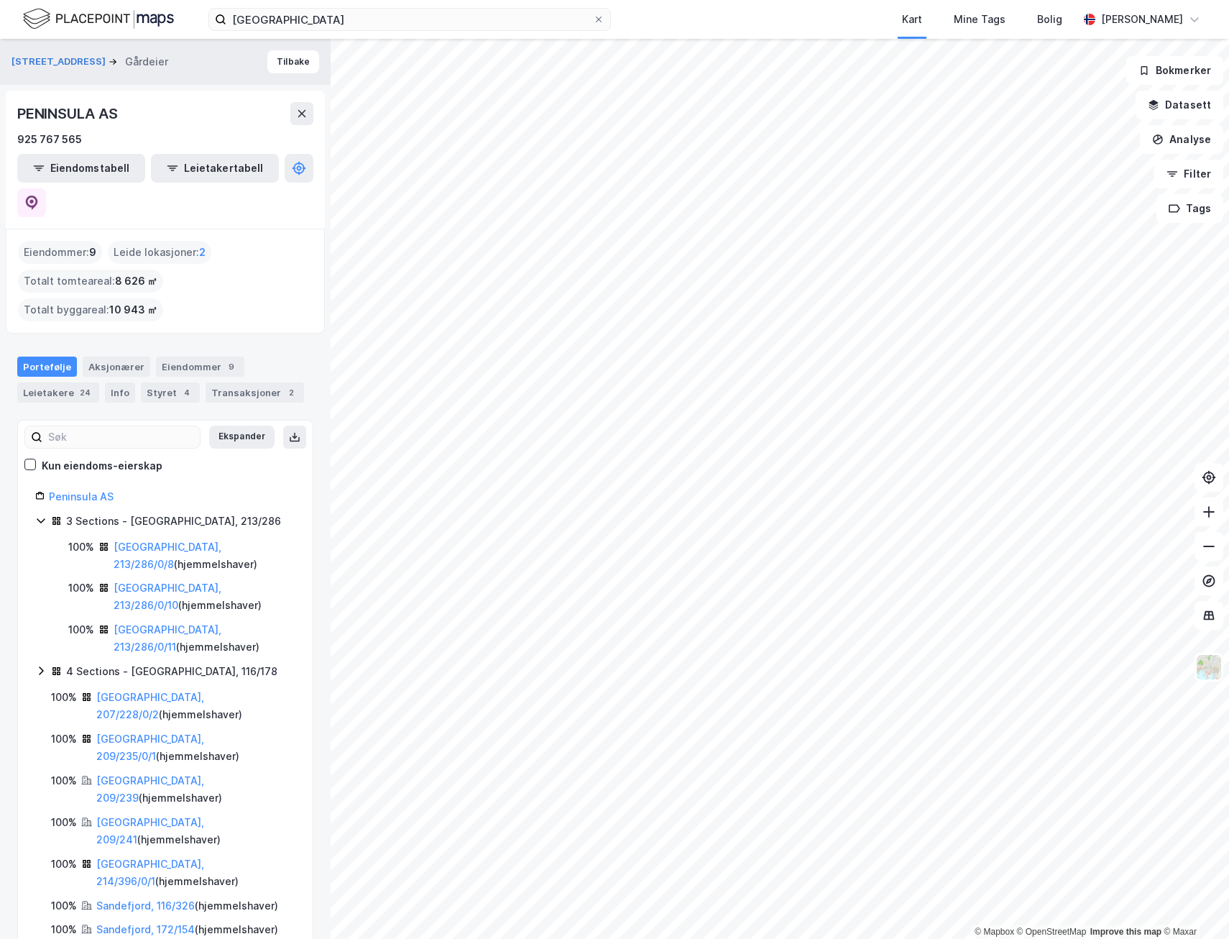
click at [42, 666] on icon at bounding box center [41, 670] width 4 height 9
